Goal: Task Accomplishment & Management: Manage account settings

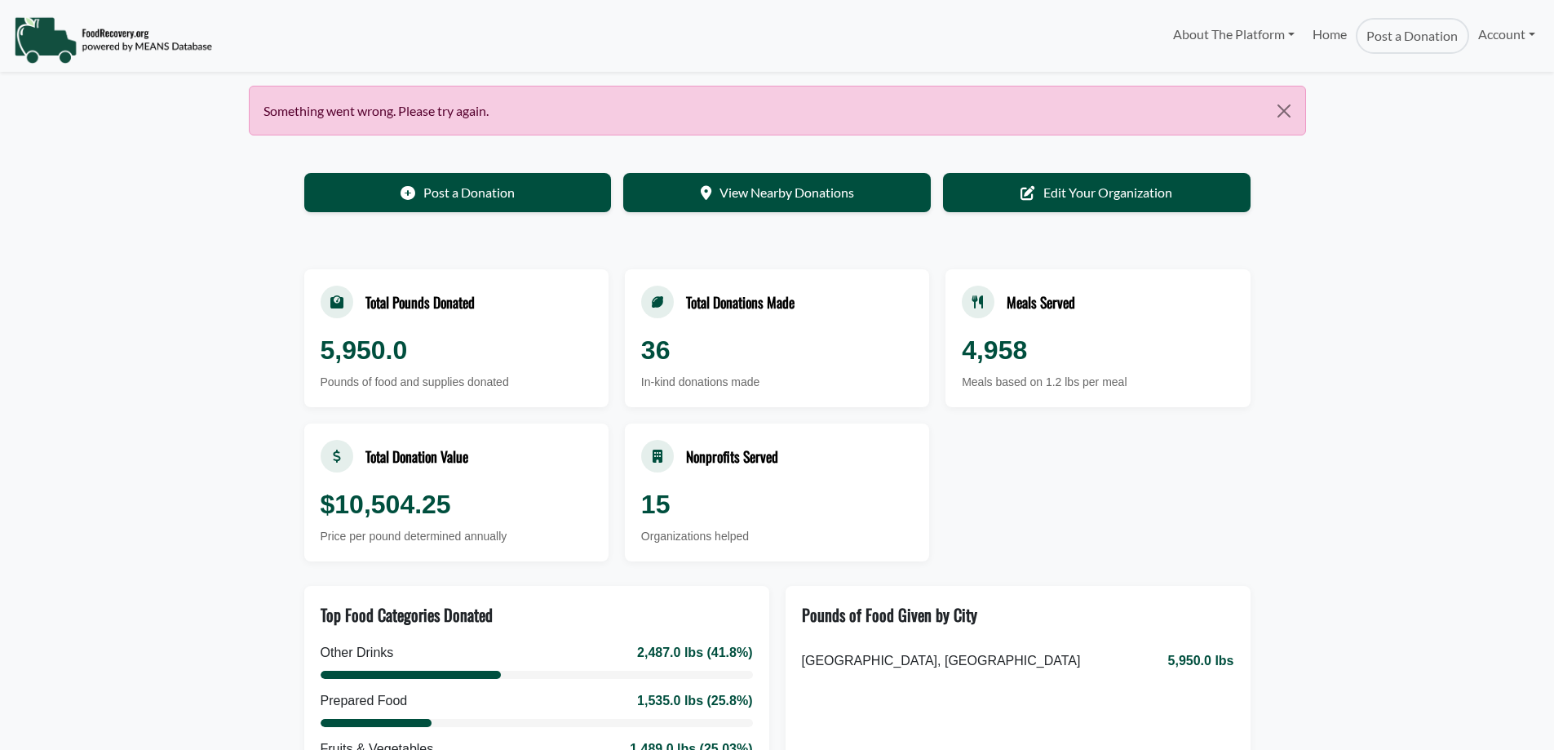
select select "Language Translate Widget"
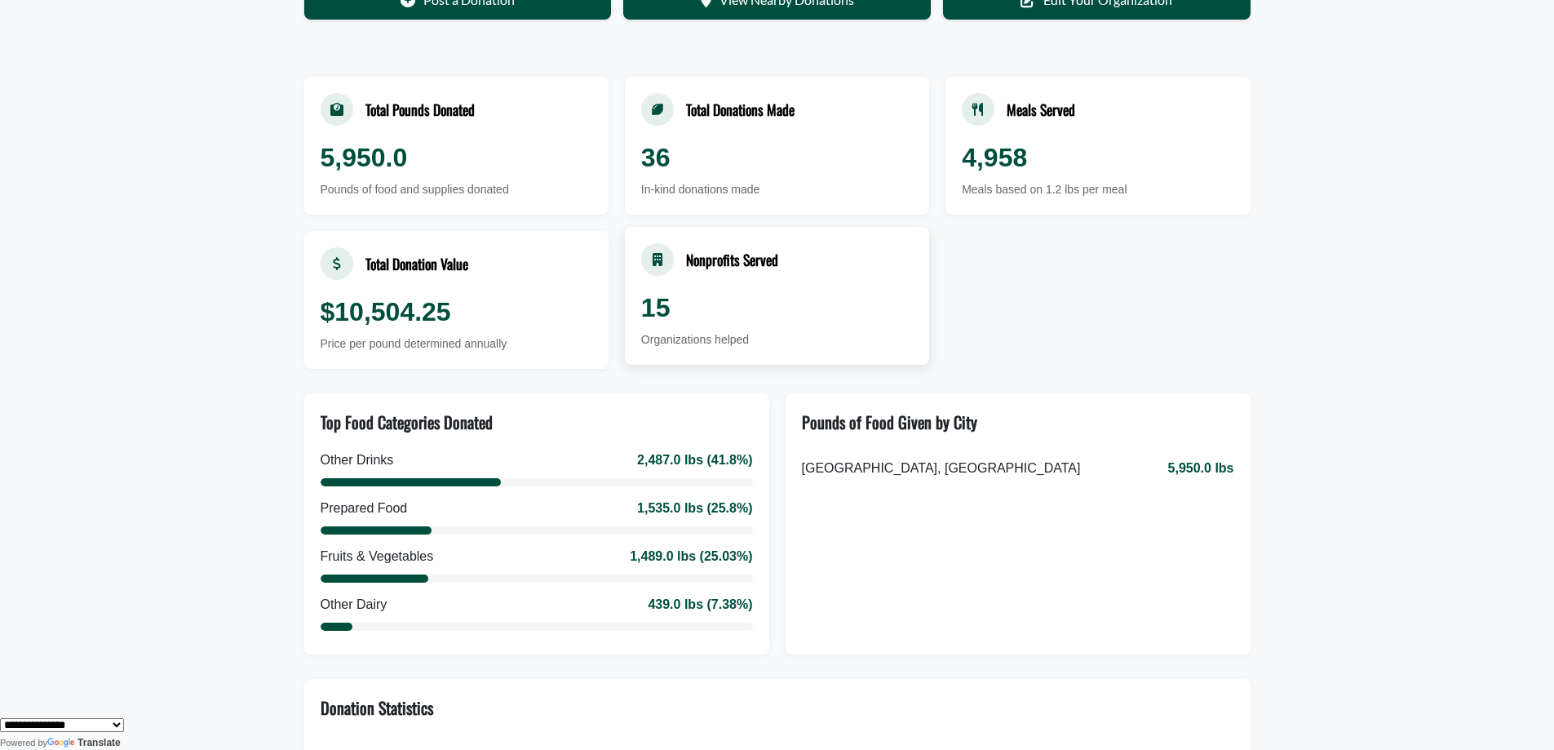
scroll to position [245, 0]
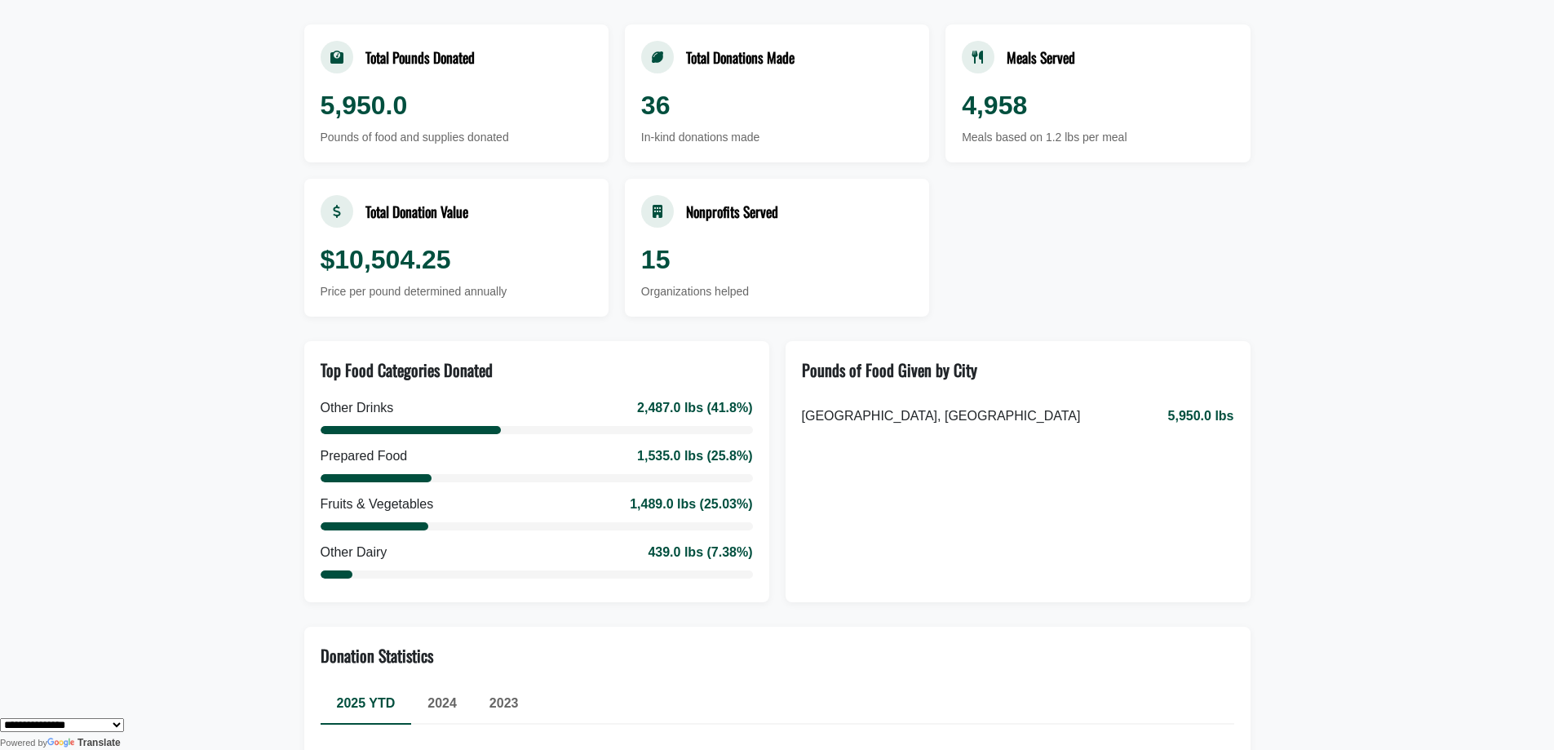
click at [442, 712] on div "2024" at bounding box center [442, 702] width 62 height 39
click at [512, 709] on span "2023" at bounding box center [503, 703] width 29 height 14
click at [357, 702] on span "2025 YTD" at bounding box center [366, 703] width 59 height 14
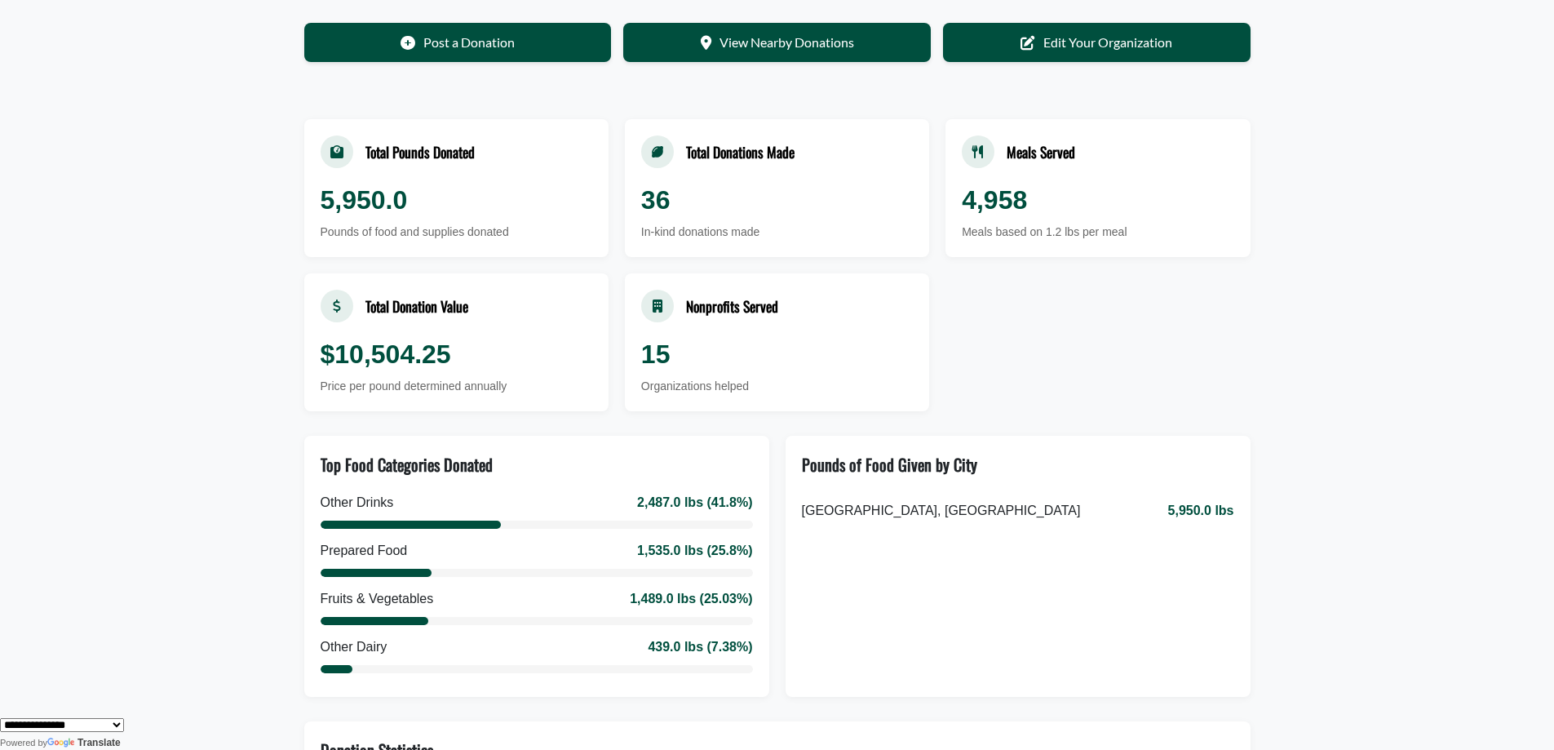
scroll to position [0, 0]
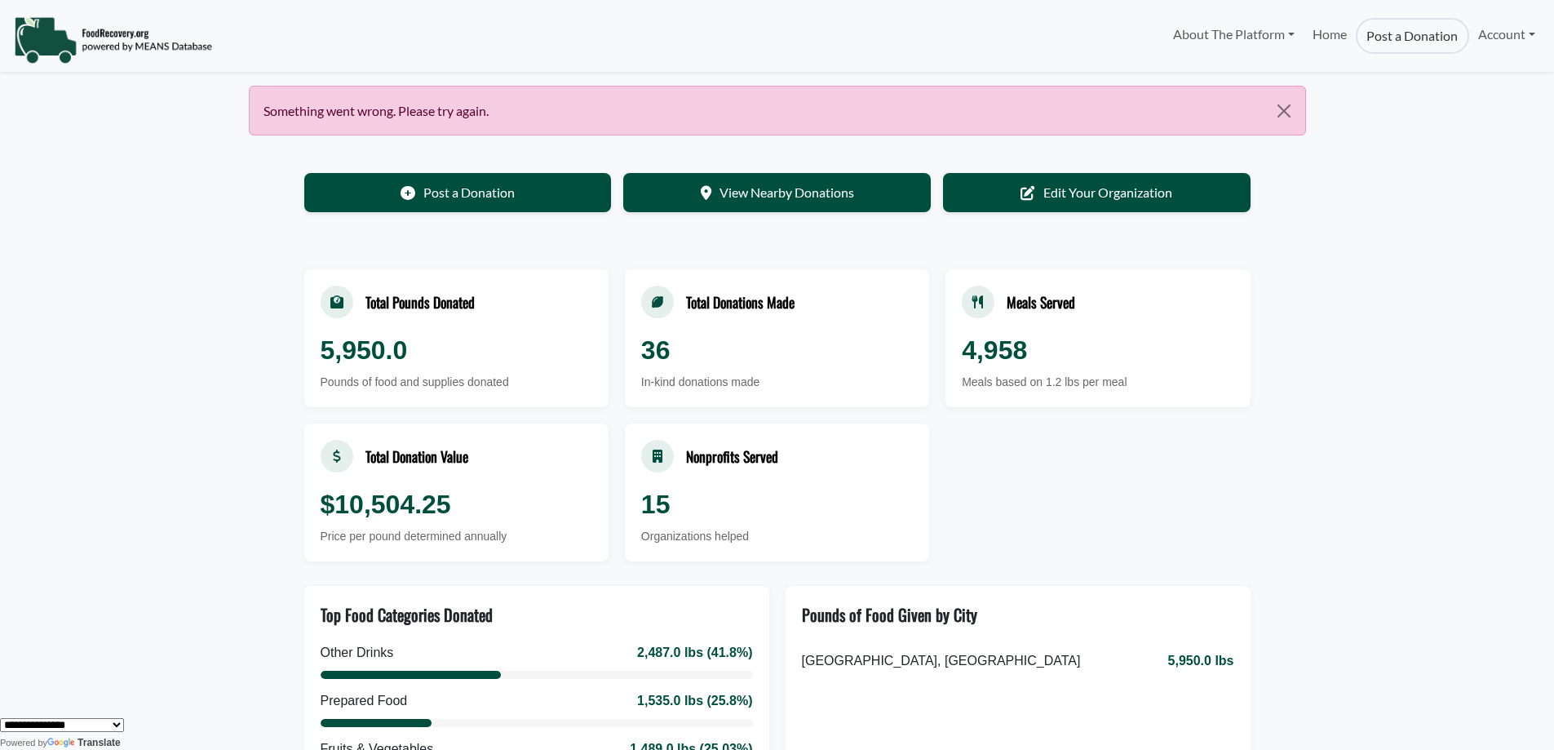
click at [1391, 35] on link "Post a Donation" at bounding box center [1412, 36] width 113 height 36
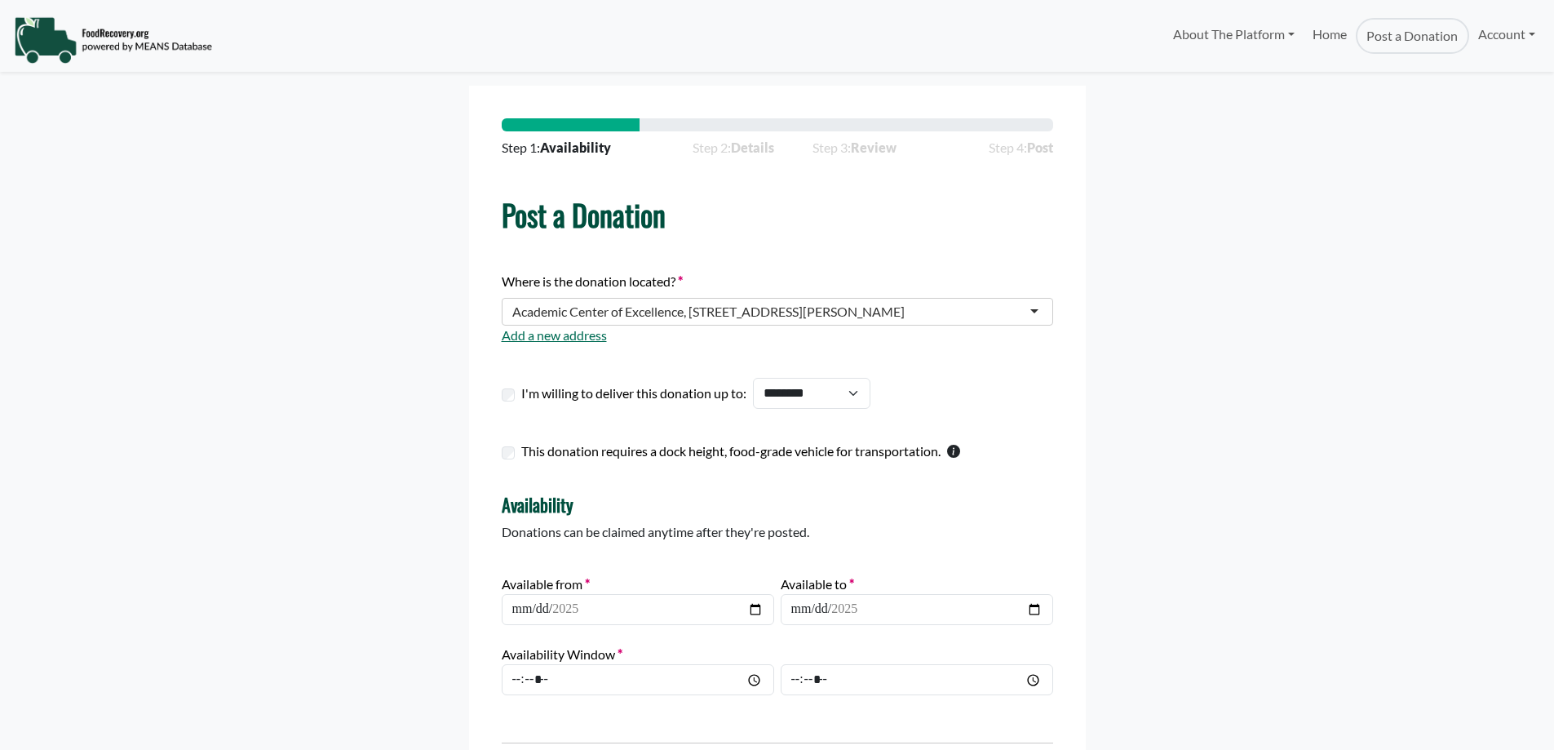
select select "Language Translate Widget"
click at [1489, 35] on link "Account" at bounding box center [1506, 34] width 75 height 33
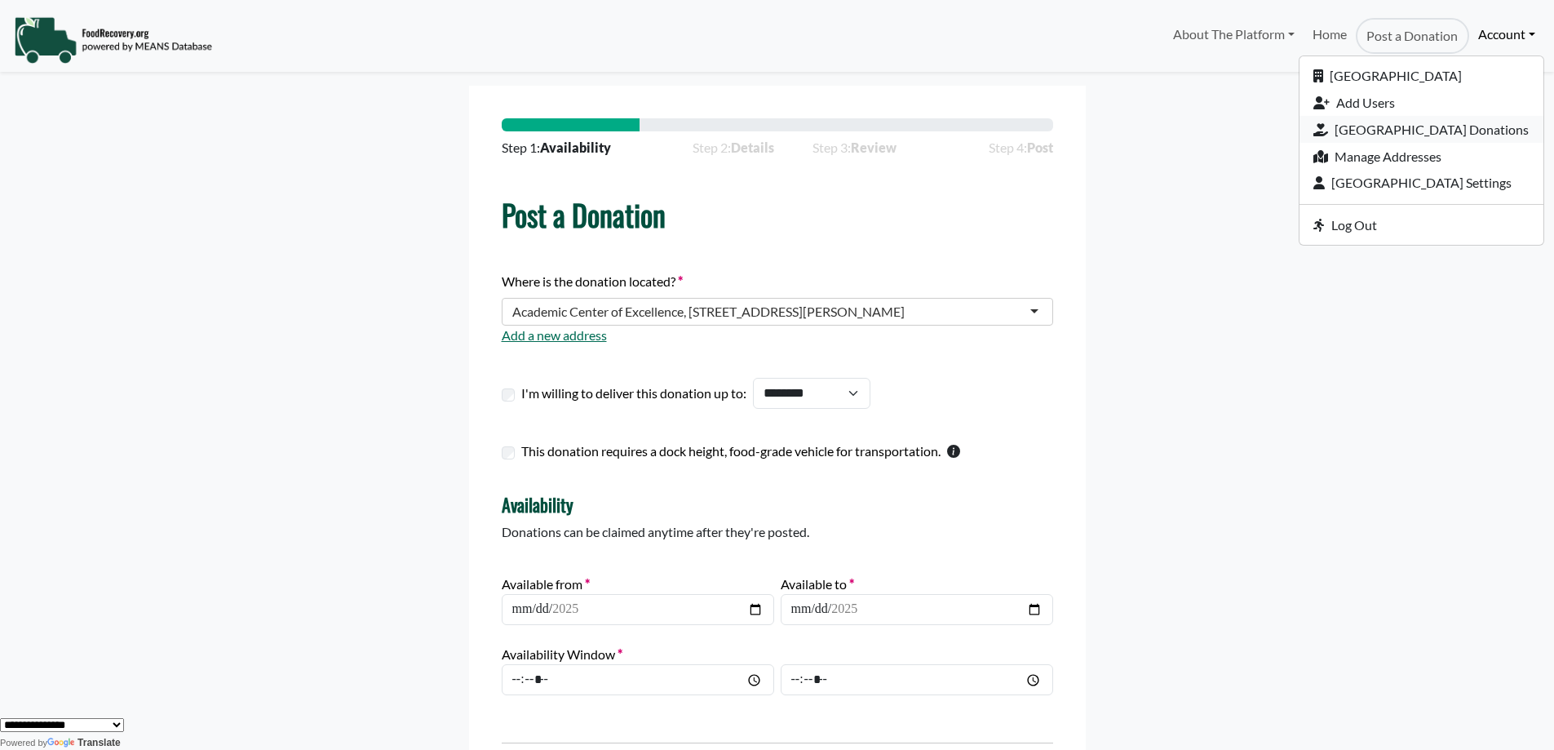
click at [1399, 135] on link "[GEOGRAPHIC_DATA] Donations" at bounding box center [1421, 129] width 244 height 27
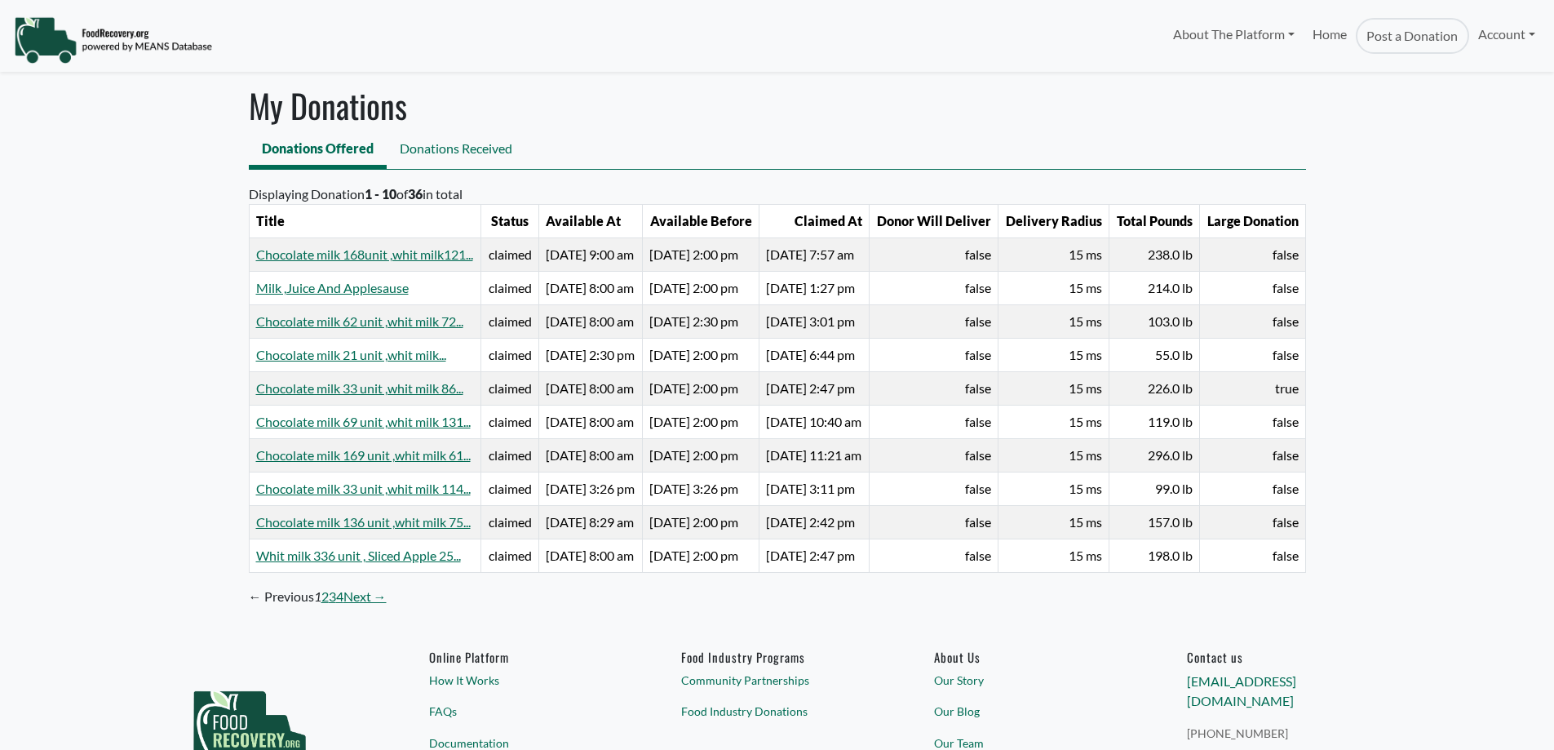
select select "Language Translate Widget"
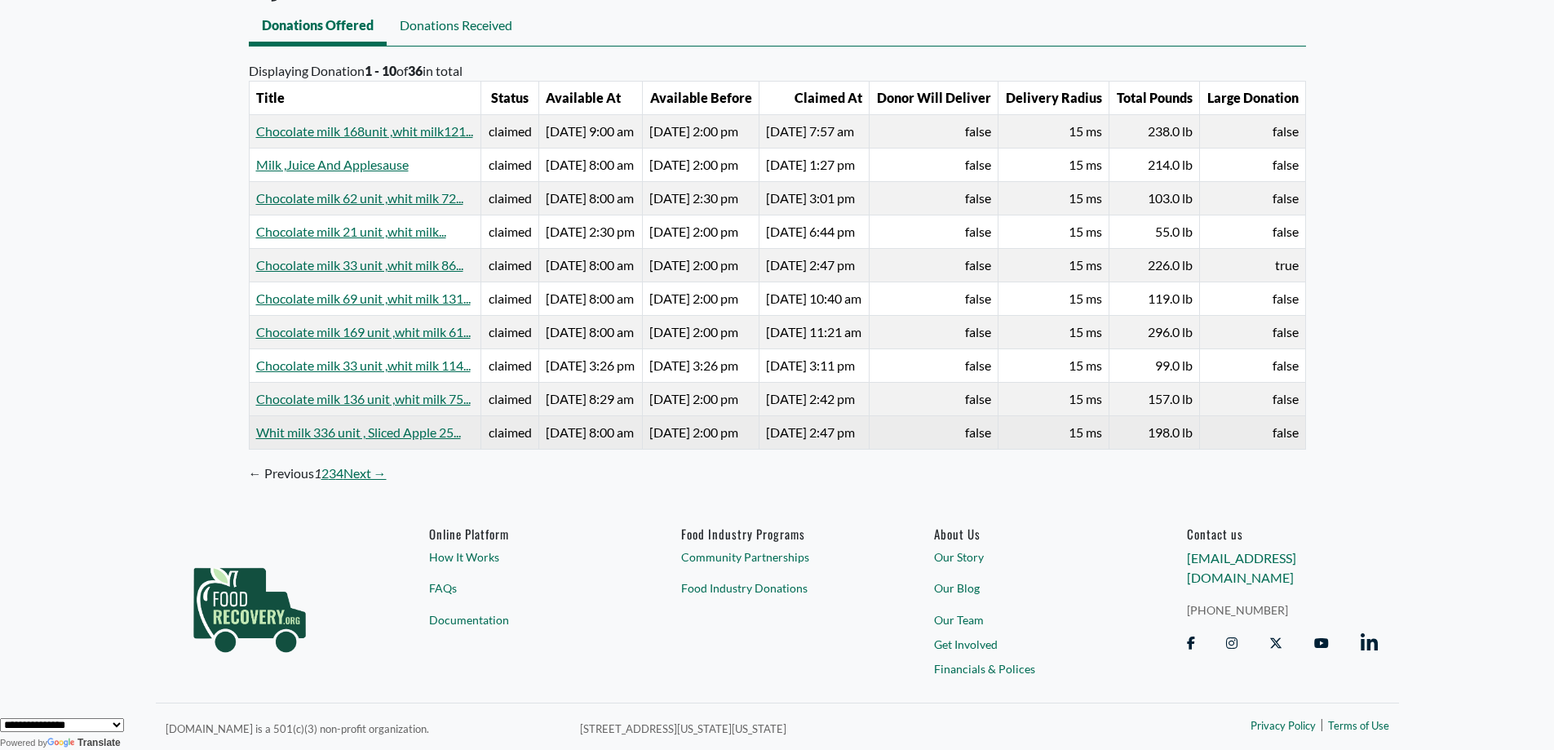
scroll to position [338, 0]
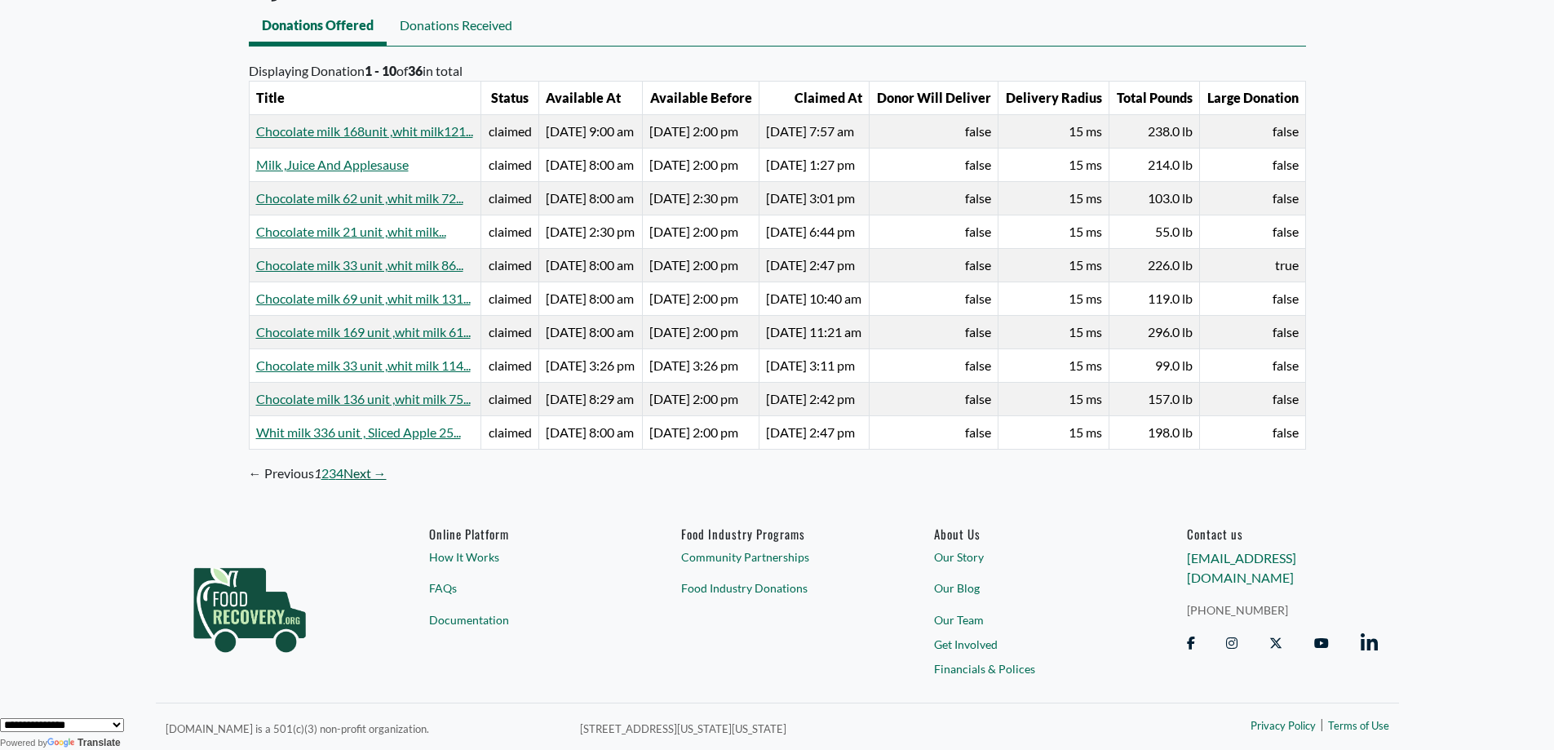
click at [369, 478] on link "Next →" at bounding box center [364, 473] width 43 height 20
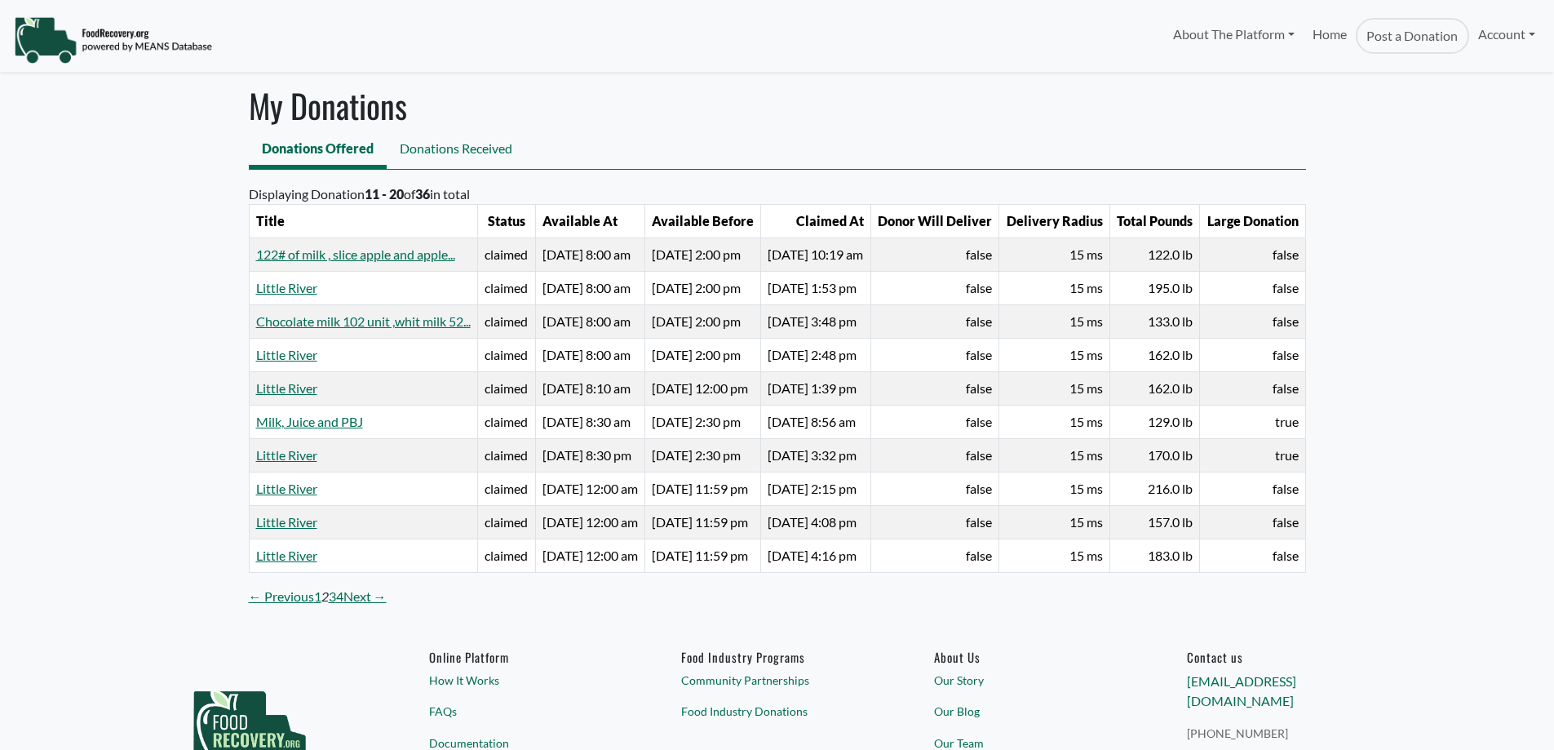
select select "Language Translate Widget"
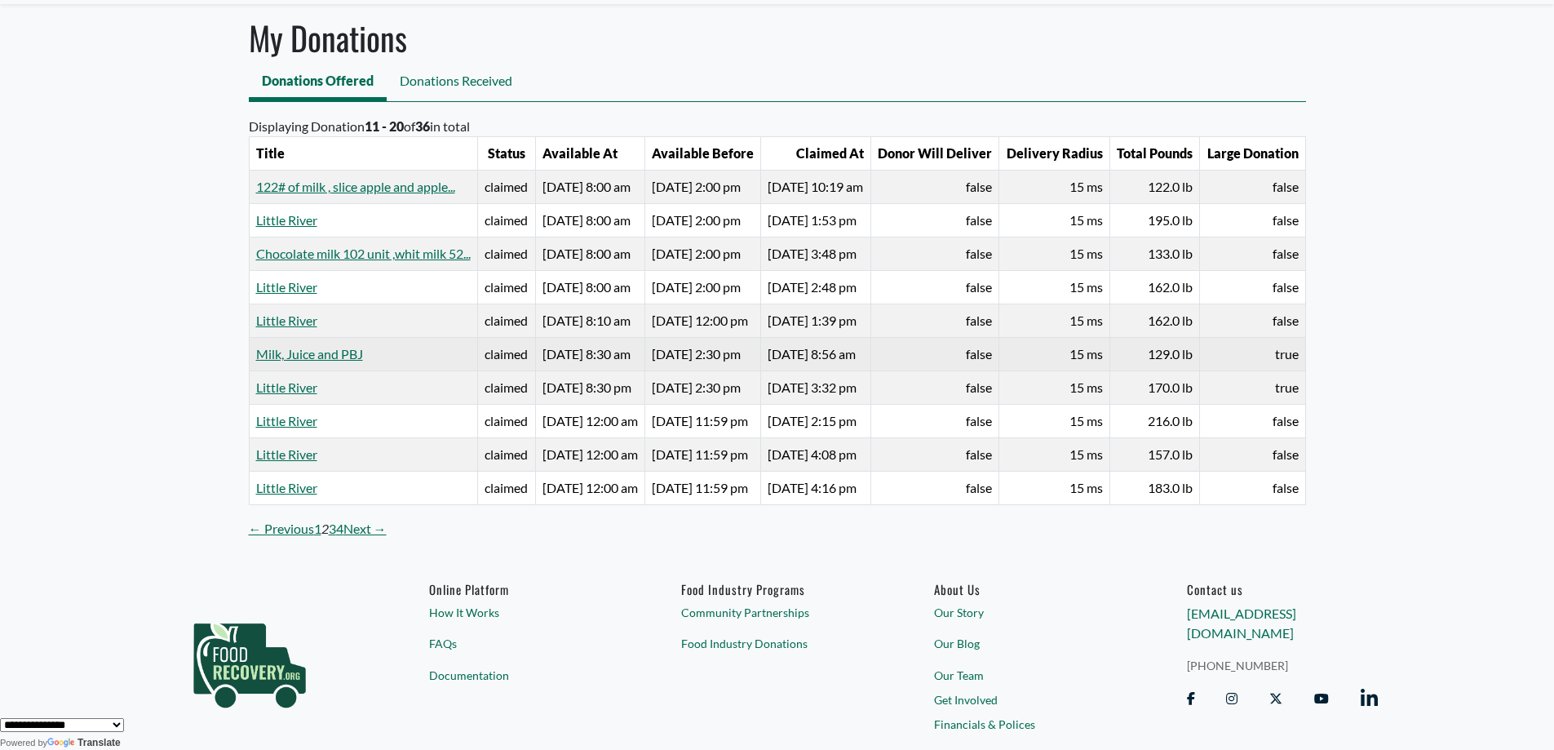
scroll to position [162, 0]
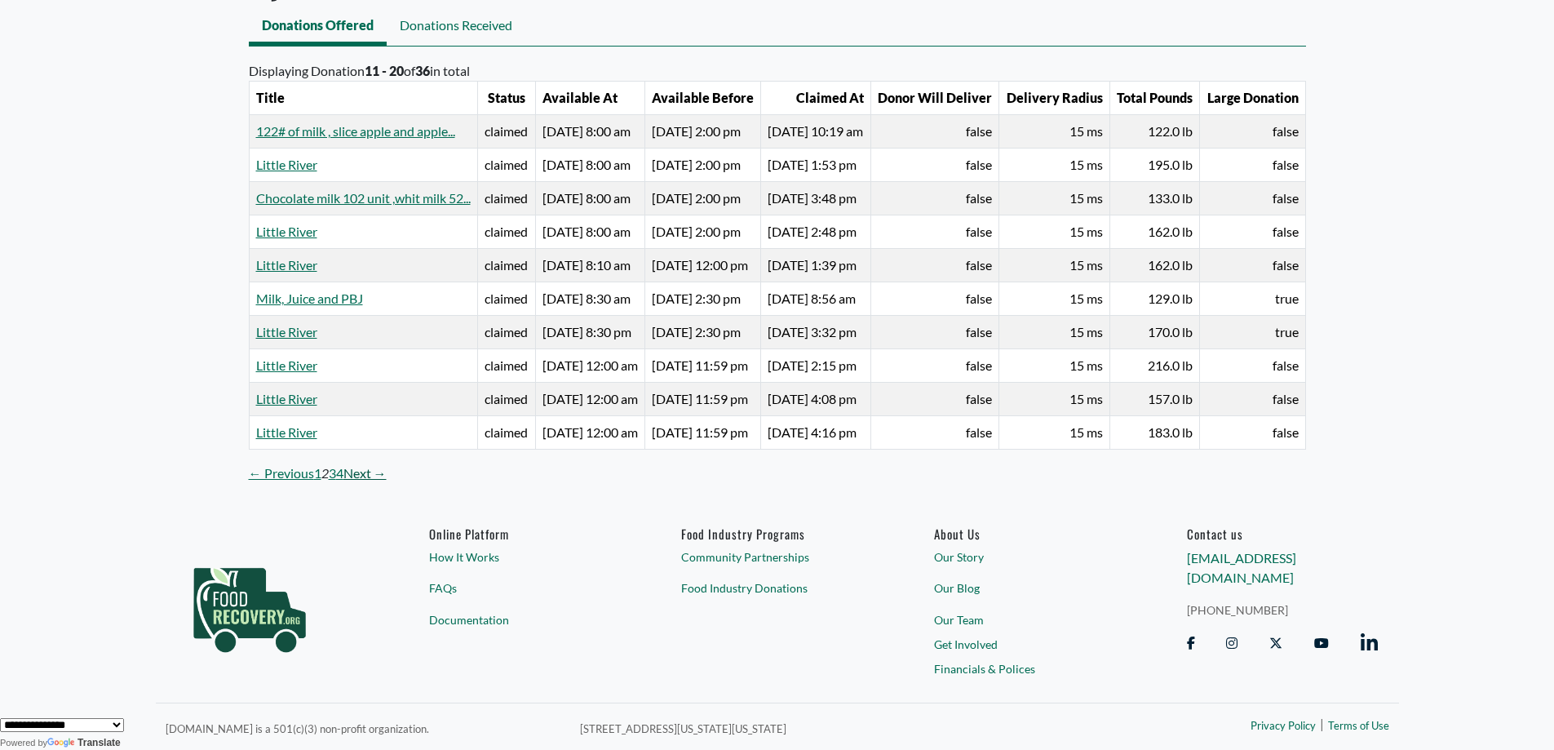
click at [356, 475] on link "Next →" at bounding box center [364, 473] width 43 height 20
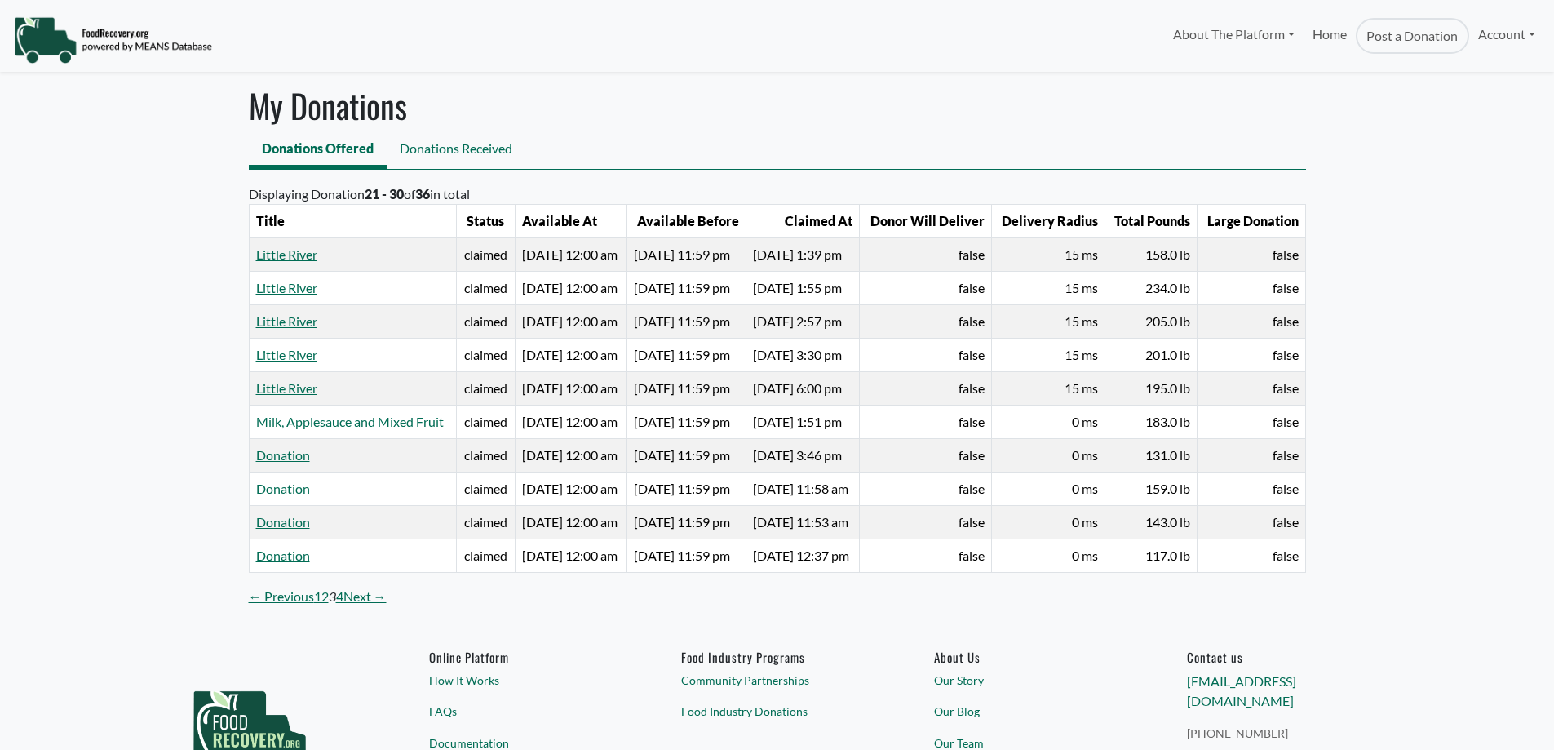
select select "Language Translate Widget"
click at [1502, 38] on link "Account" at bounding box center [1506, 34] width 75 height 33
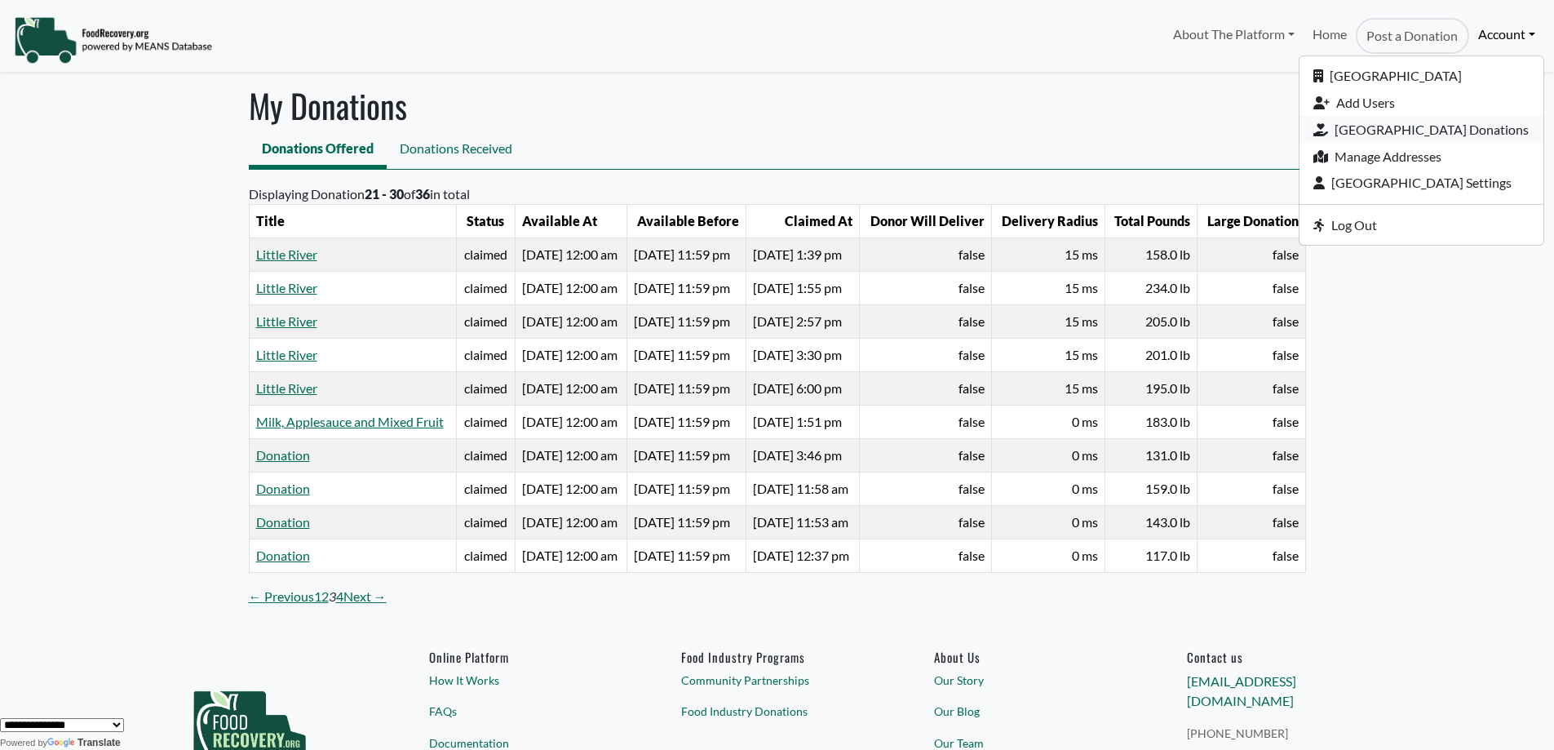
click at [1368, 138] on link "[GEOGRAPHIC_DATA] Donations" at bounding box center [1421, 129] width 244 height 27
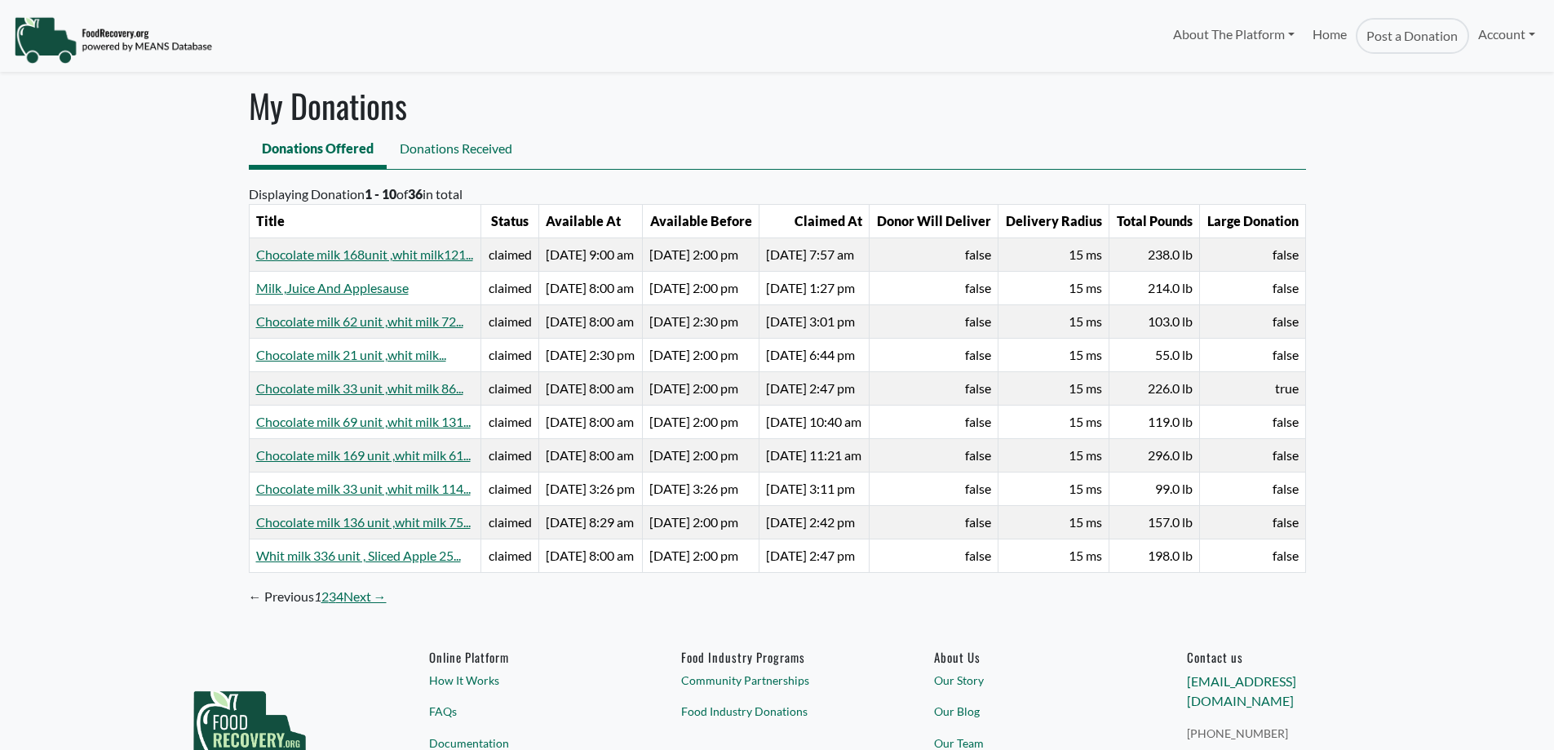
select select "Language Translate Widget"
click at [1504, 40] on link "Account" at bounding box center [1506, 34] width 75 height 33
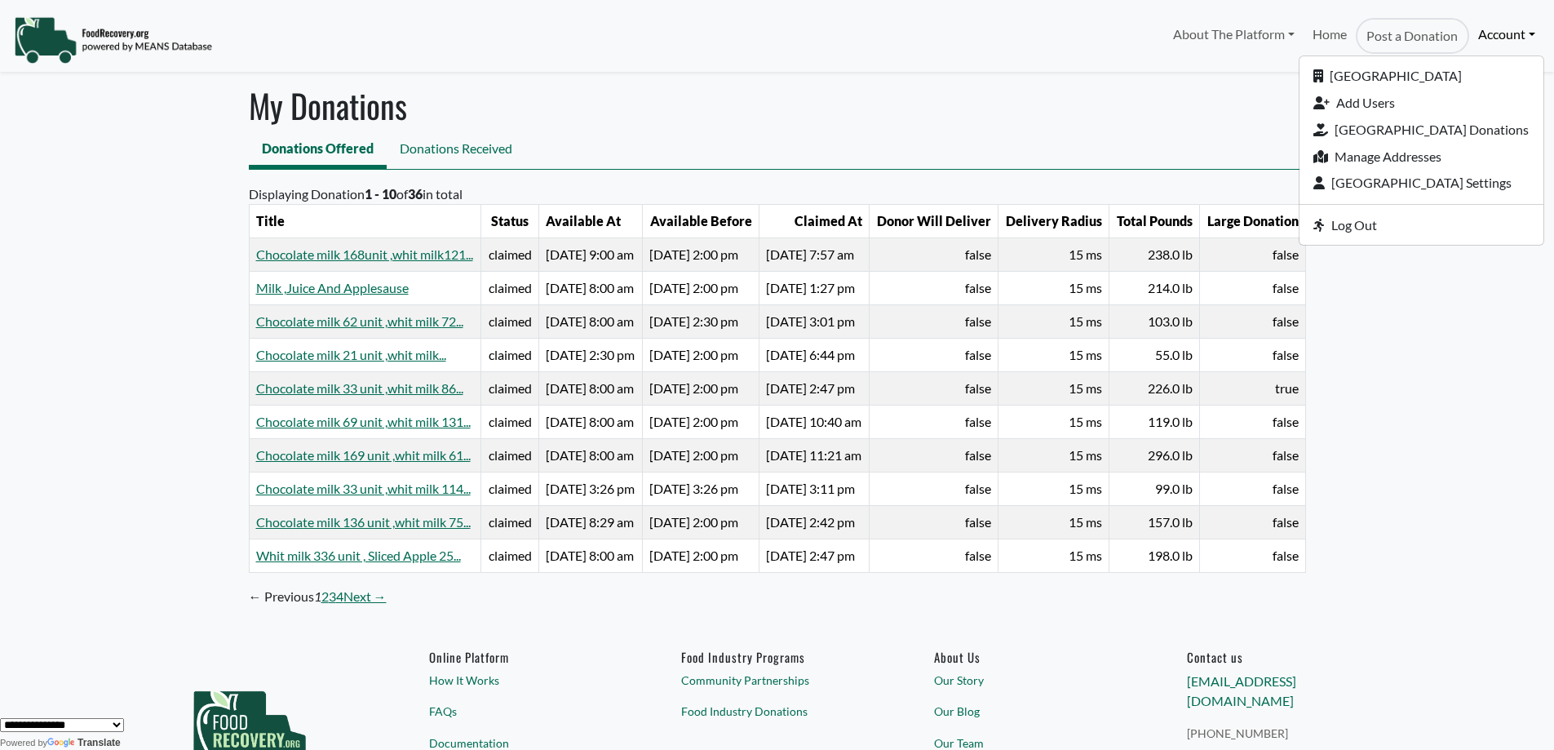
click at [1503, 361] on body "About The Platform How It Works FAQs Documentation Home Post a Donation Account…" at bounding box center [777, 375] width 1554 height 750
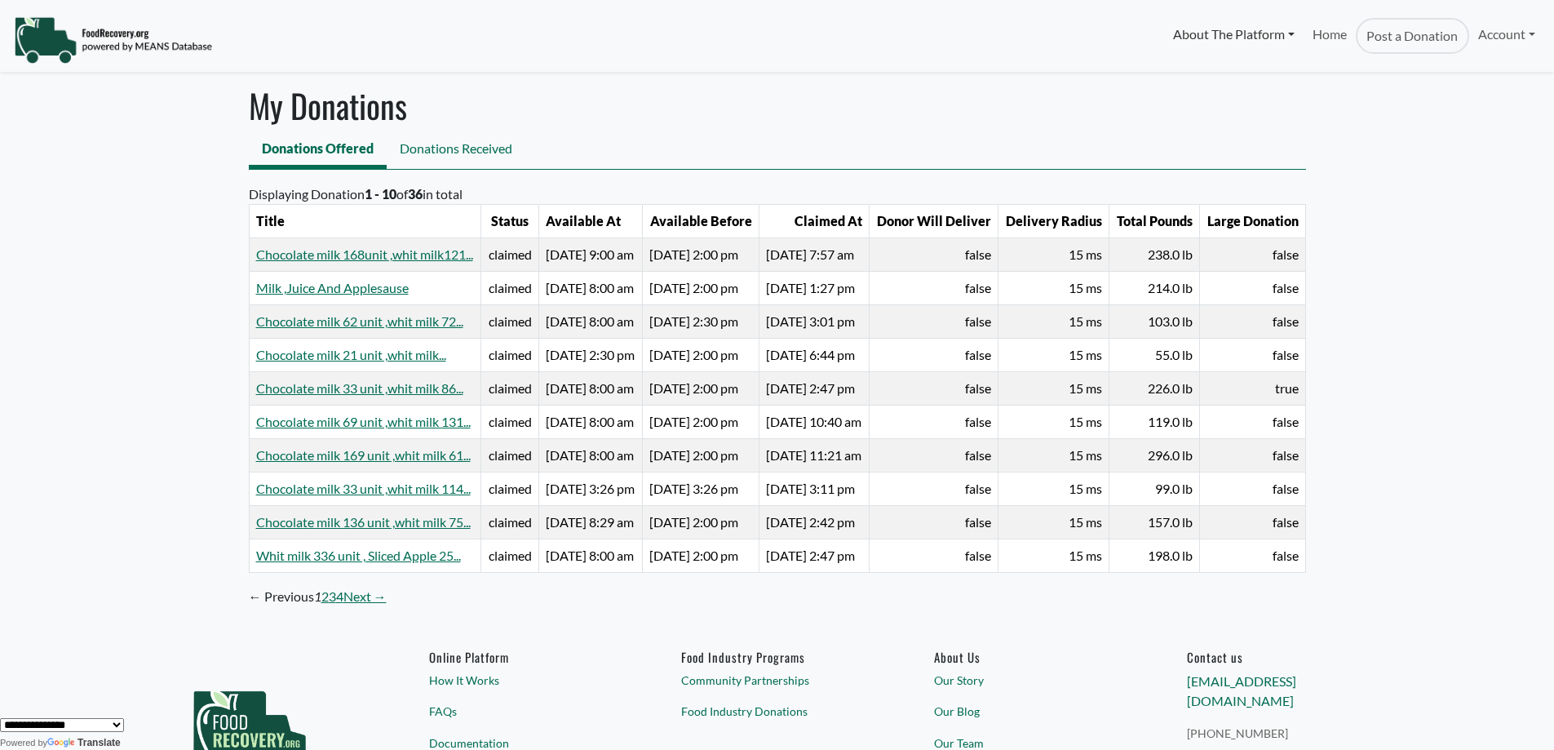
click at [1249, 46] on link "About The Platform" at bounding box center [1232, 34] width 139 height 33
click at [1391, 203] on body "About The Platform How It Works FAQs Documentation Home Post a Donation Account…" at bounding box center [777, 375] width 1554 height 750
